Goal: Navigation & Orientation: Find specific page/section

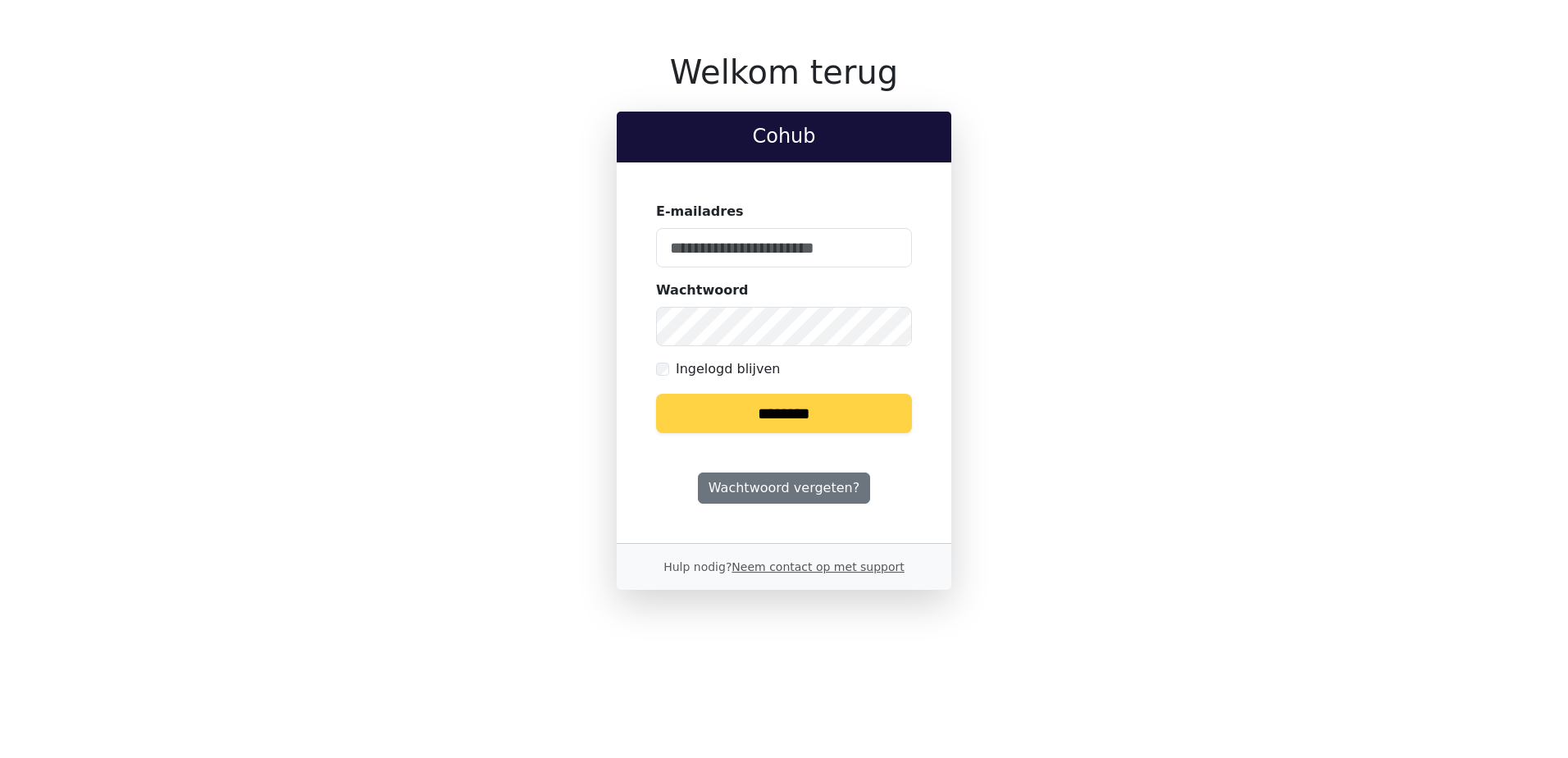
type input "**********"
click at [749, 415] on input "********" at bounding box center [784, 413] width 256 height 39
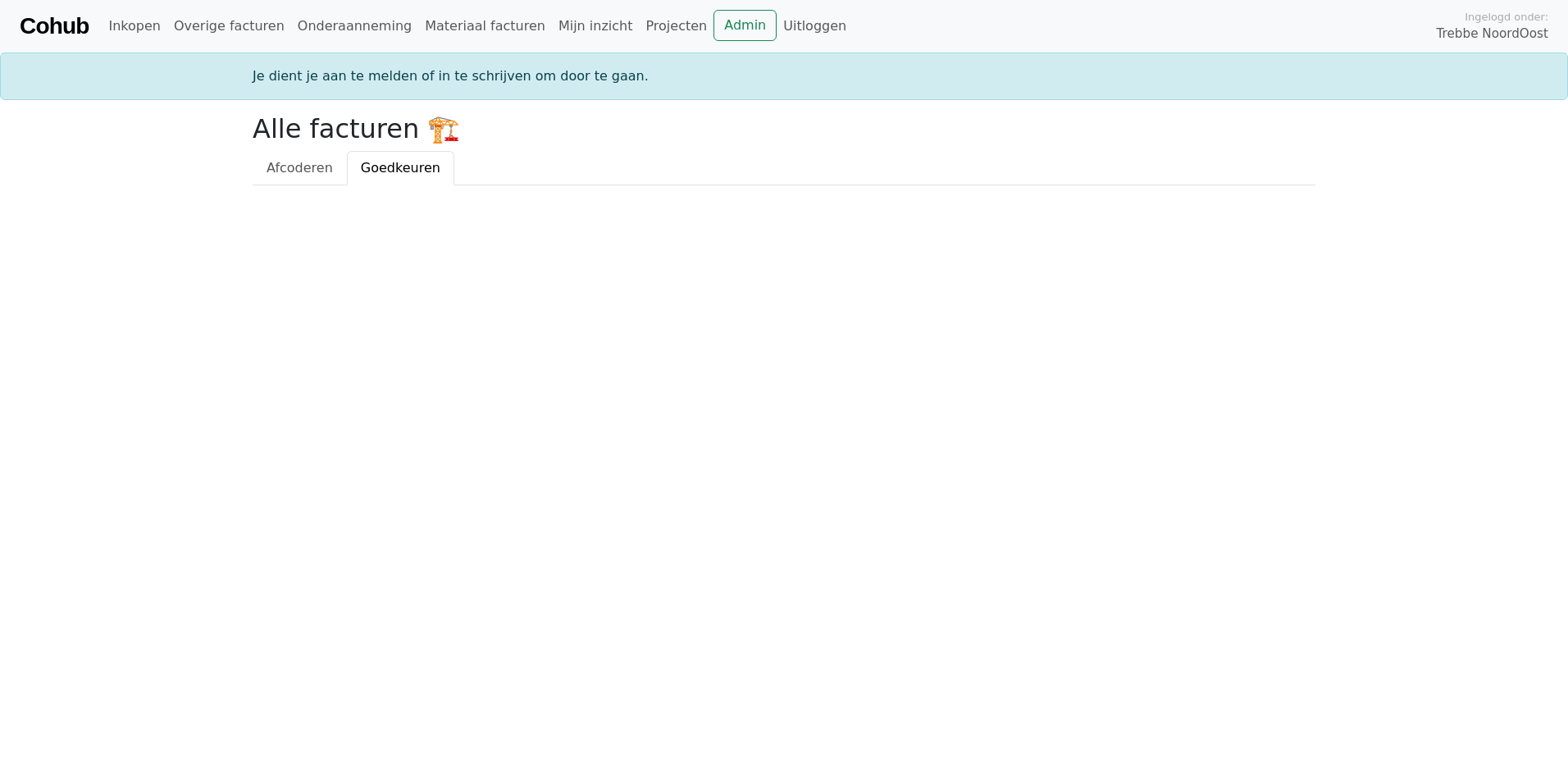
click at [166, 186] on html "Cohub Inkopen Overige facturen Onderaanneming Materiaal facturen Mijn inzicht P…" at bounding box center [784, 93] width 1568 height 186
click at [399, 171] on span "Goedkeuren" at bounding box center [400, 168] width 79 height 15
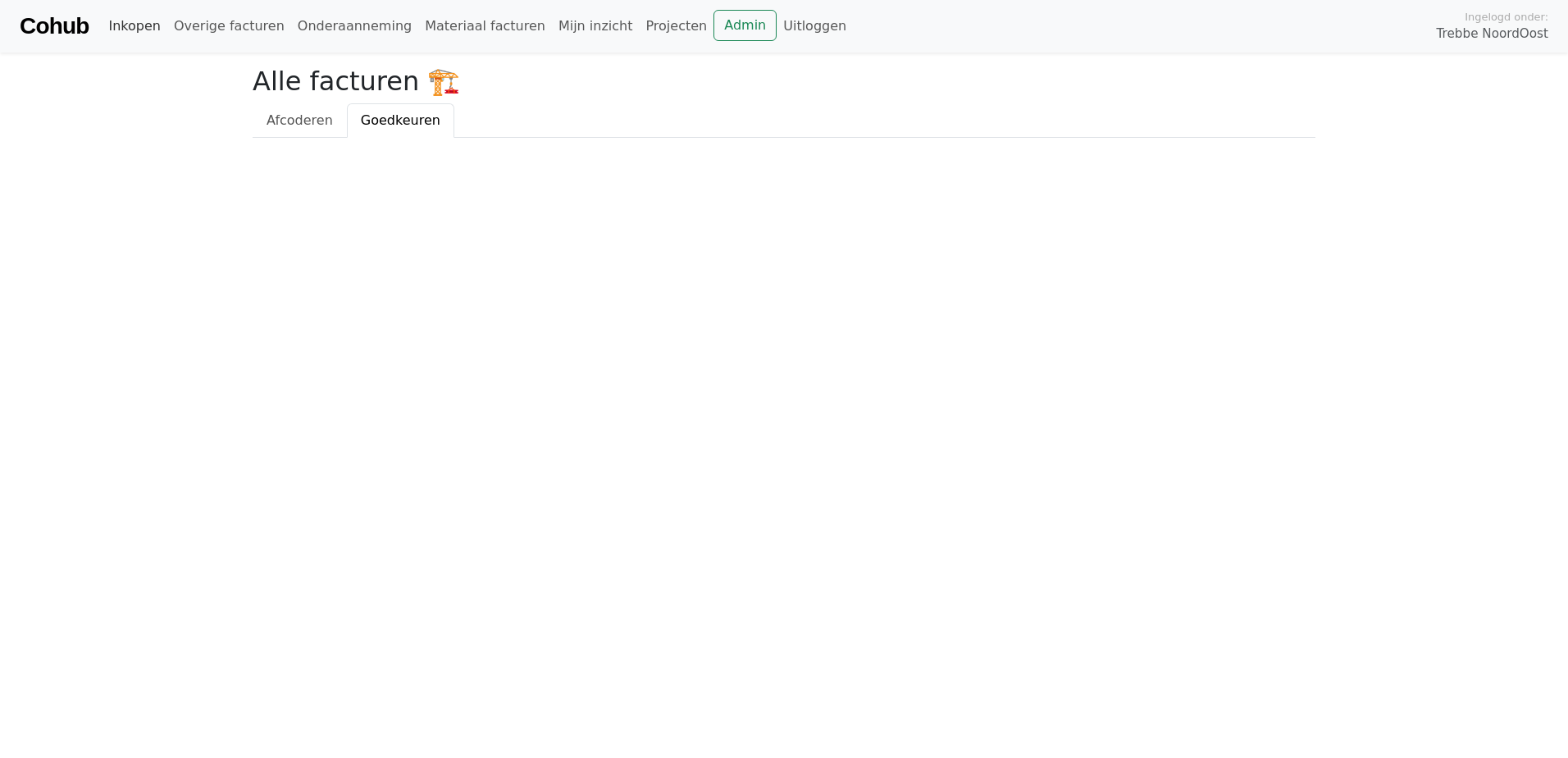
click at [135, 27] on link "Inkopen" at bounding box center [134, 26] width 65 height 33
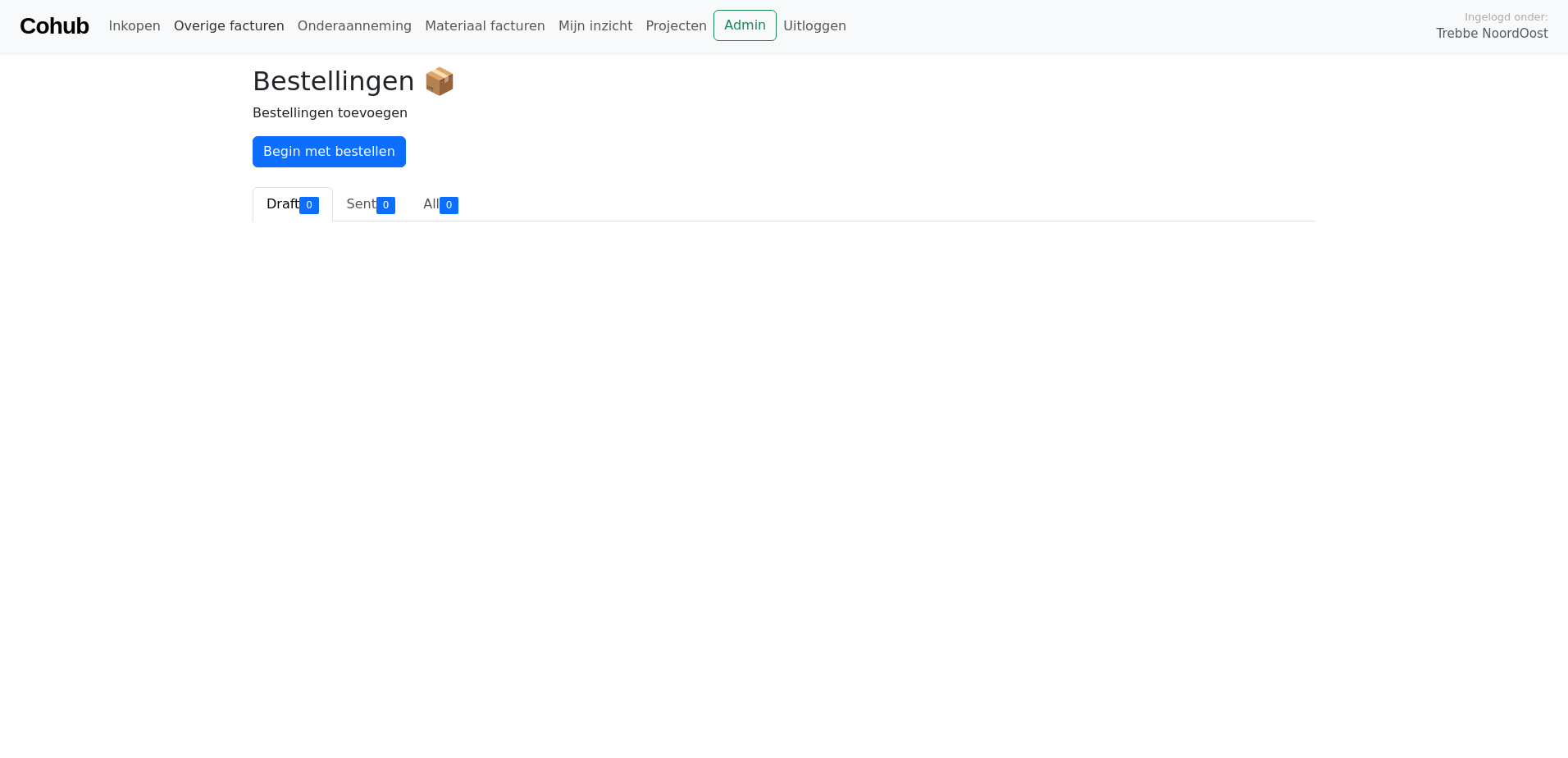
click at [245, 33] on link "Overige facturen" at bounding box center [228, 26] width 123 height 33
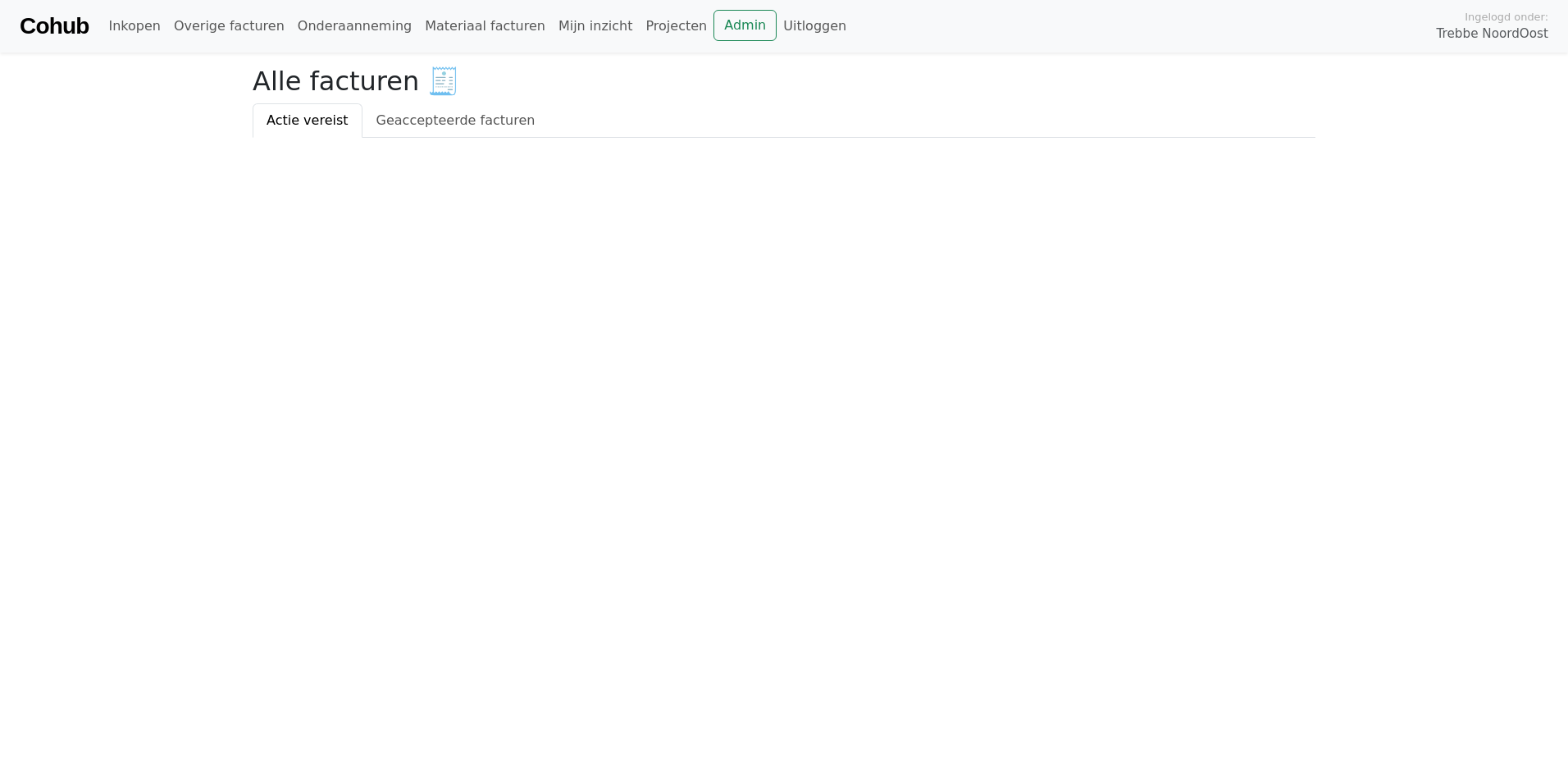
click at [373, 138] on html "Cohub Inkopen Overige facturen Onderaanneming Materiaal facturen Mijn inzicht P…" at bounding box center [784, 69] width 1568 height 138
click at [173, 138] on html "Cohub Inkopen Overige facturen Onderaanneming Materiaal facturen Mijn inzicht P…" at bounding box center [784, 69] width 1568 height 138
click at [639, 30] on link "Projecten" at bounding box center [676, 26] width 75 height 33
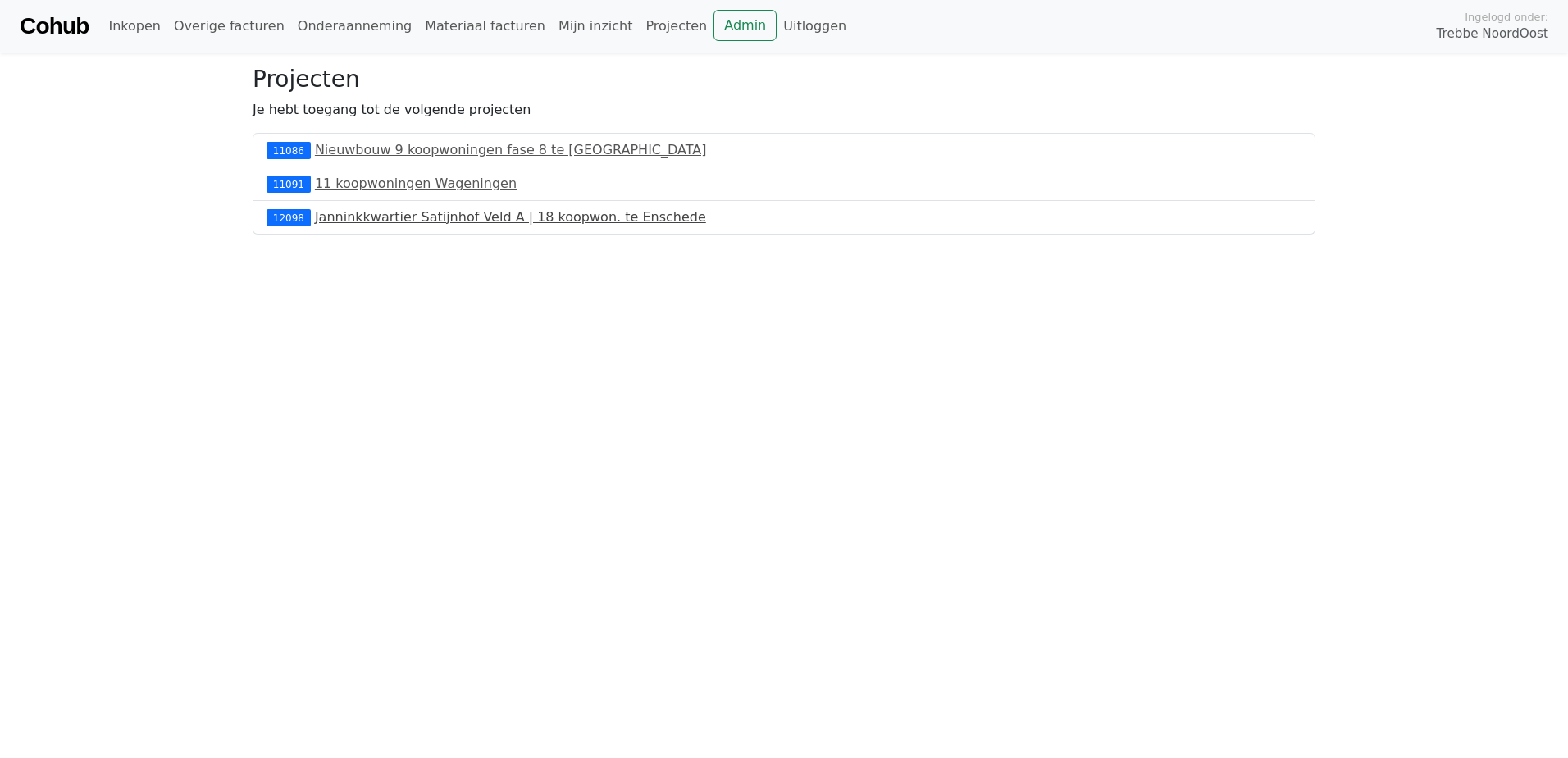
click at [409, 219] on link "Janninkkwartier Satijnhof Veld A | 18 koopwon. te Enschede" at bounding box center [510, 217] width 391 height 15
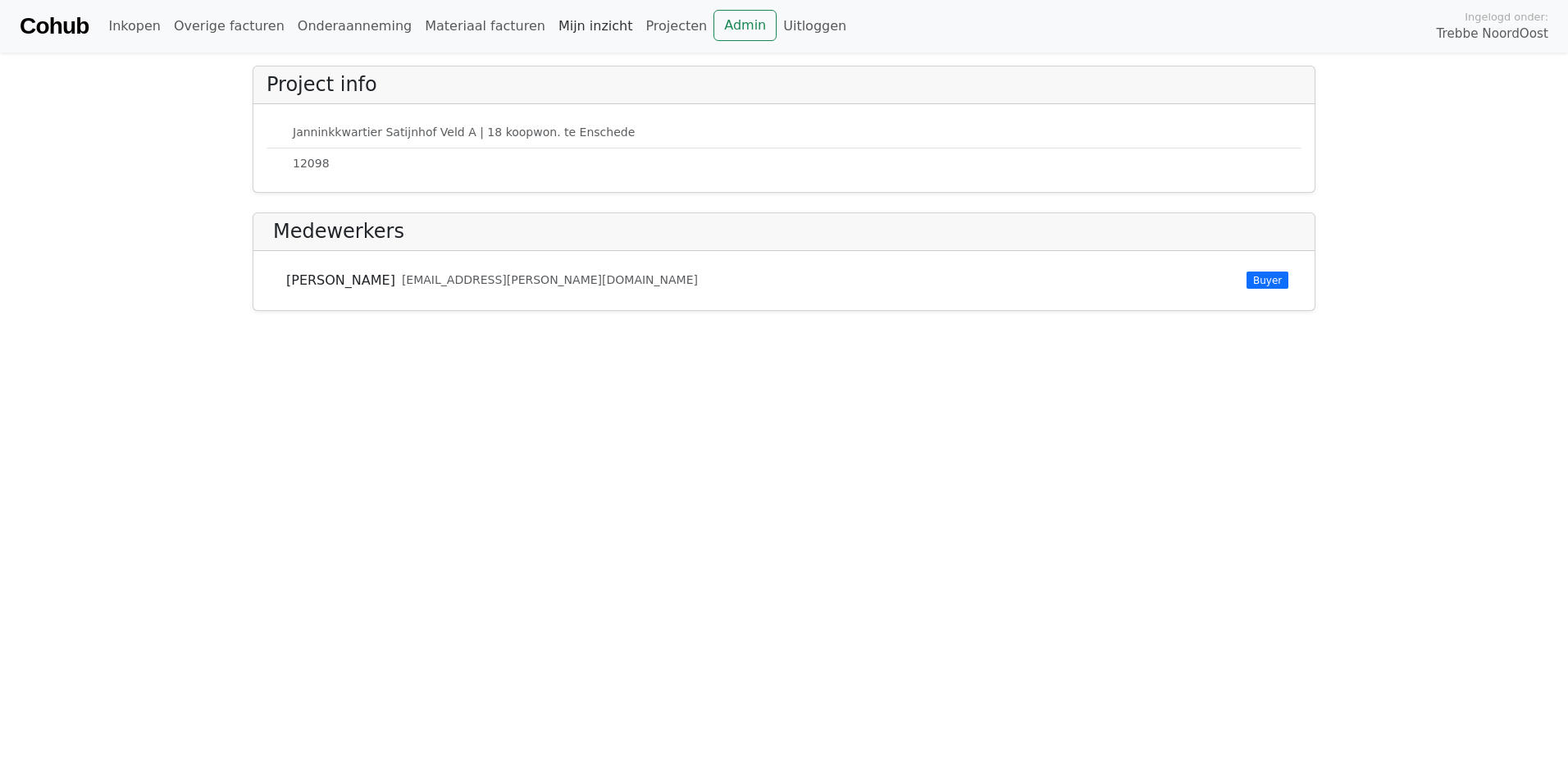
click at [552, 30] on link "Mijn inzicht" at bounding box center [595, 26] width 88 height 33
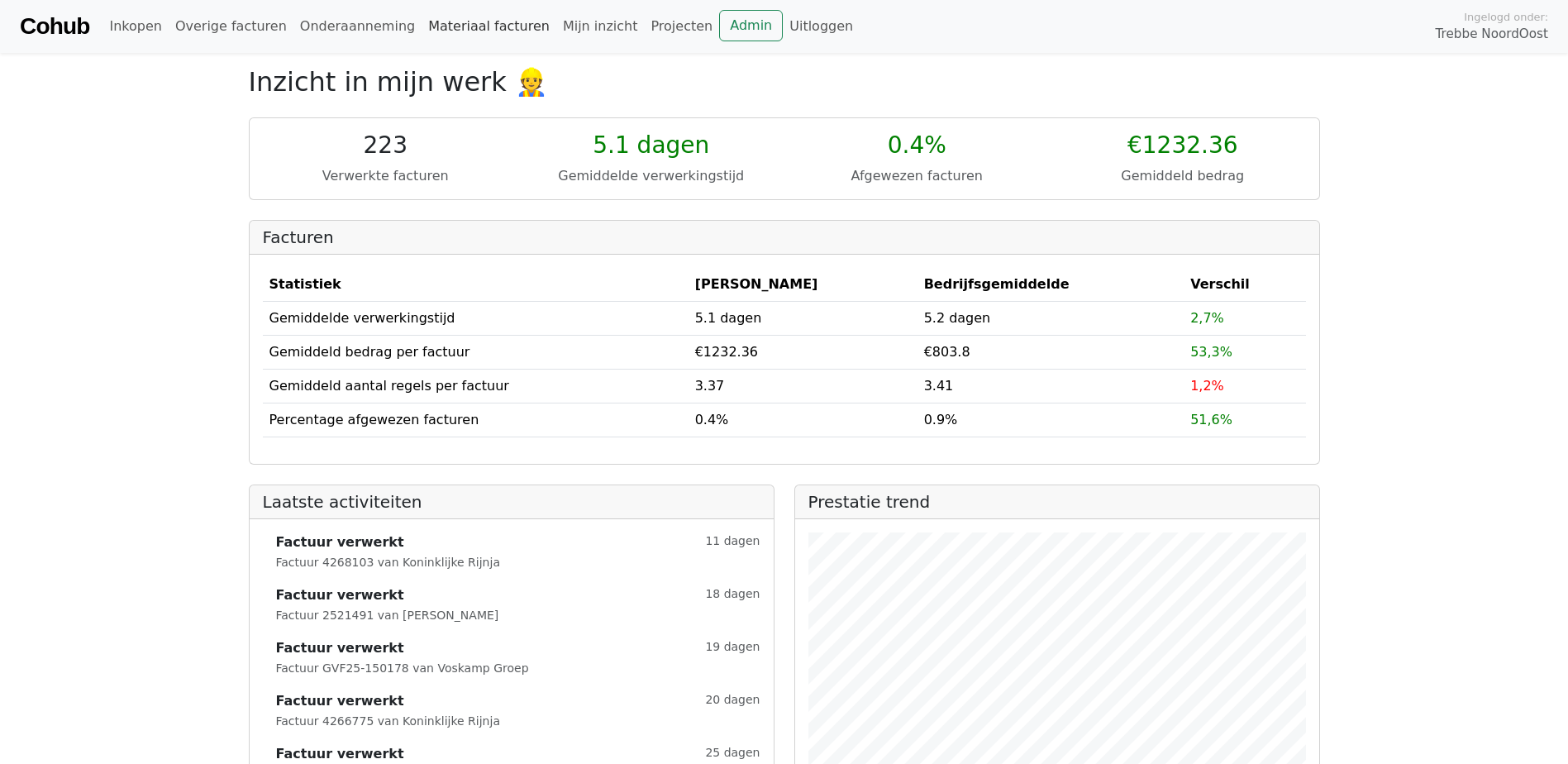
click at [441, 28] on link "Materiaal facturen" at bounding box center [489, 27] width 135 height 33
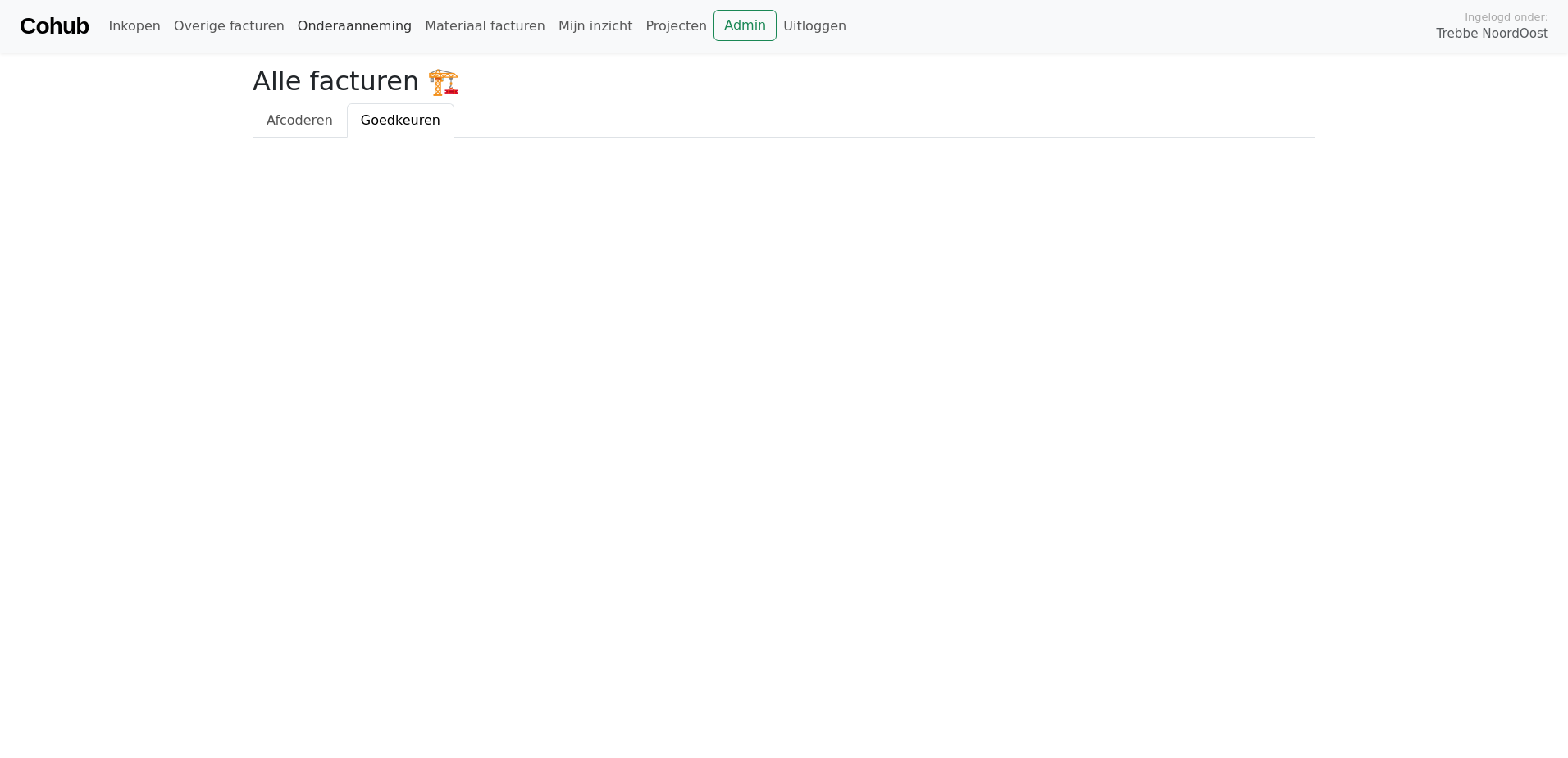
click at [338, 29] on link "Onderaanneming" at bounding box center [354, 26] width 127 height 33
click at [234, 22] on link "Overige facturen" at bounding box center [228, 26] width 123 height 33
click at [137, 26] on link "Inkopen" at bounding box center [134, 26] width 65 height 33
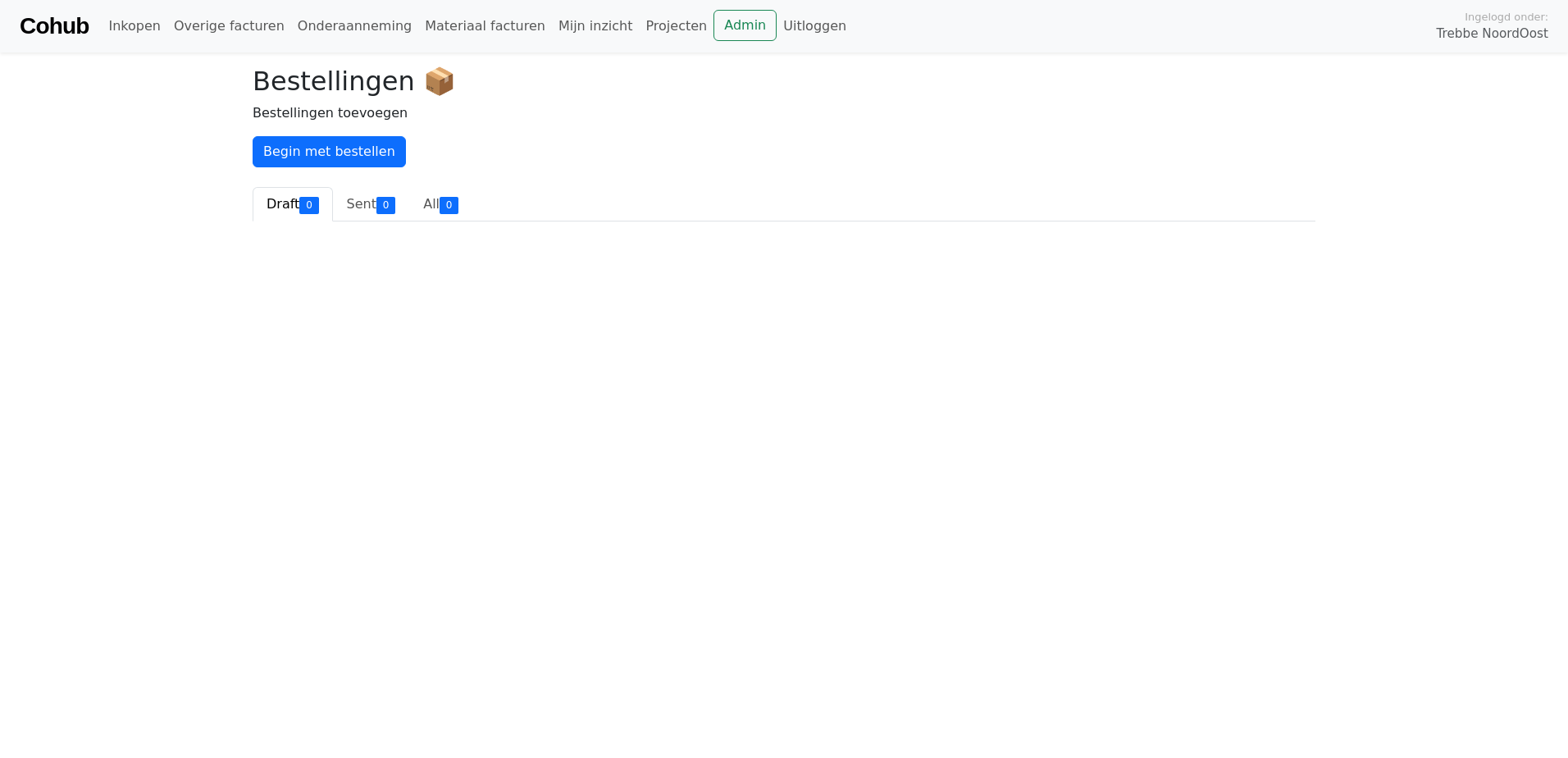
click at [52, 26] on link "Cohub" at bounding box center [54, 26] width 69 height 39
